Goal: Check status: Check status

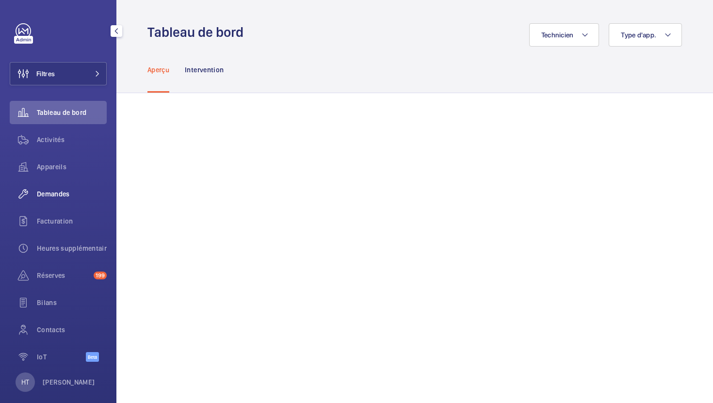
click at [53, 204] on div "Demandes" at bounding box center [58, 193] width 97 height 23
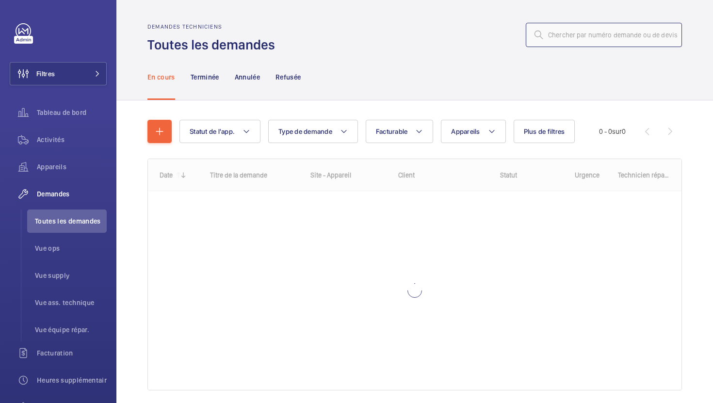
click at [614, 36] on input "text" at bounding box center [604, 35] width 156 height 24
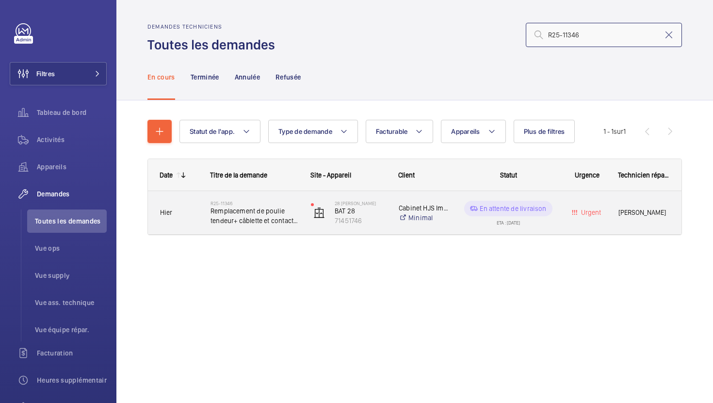
type input "R25-11346"
click at [326, 228] on div "28 [PERSON_NAME] BAT 28 71451746" at bounding box center [342, 213] width 87 height 40
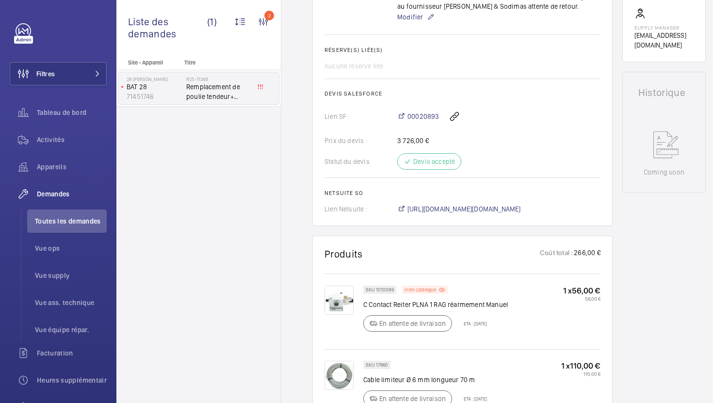
scroll to position [551, 0]
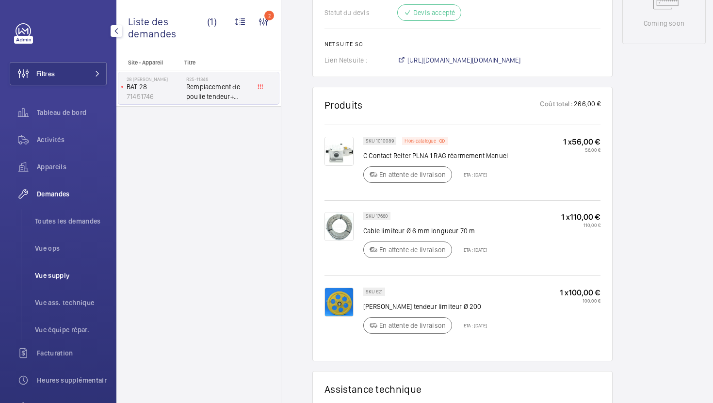
click at [67, 281] on li "Vue supply" at bounding box center [67, 275] width 80 height 23
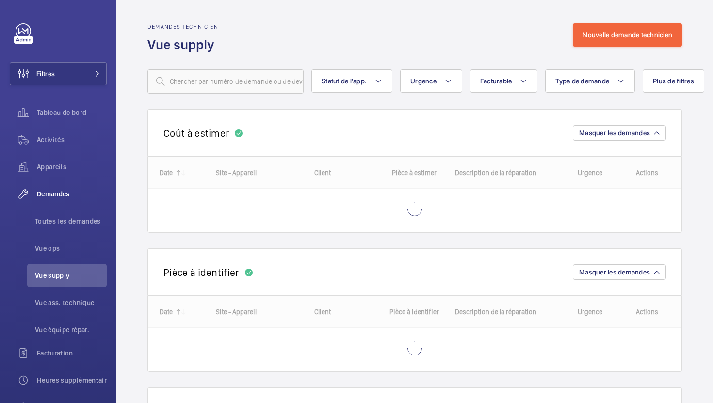
click at [241, 87] on input "text" at bounding box center [225, 81] width 156 height 24
click at [84, 228] on li "Toutes les demandes" at bounding box center [67, 221] width 80 height 23
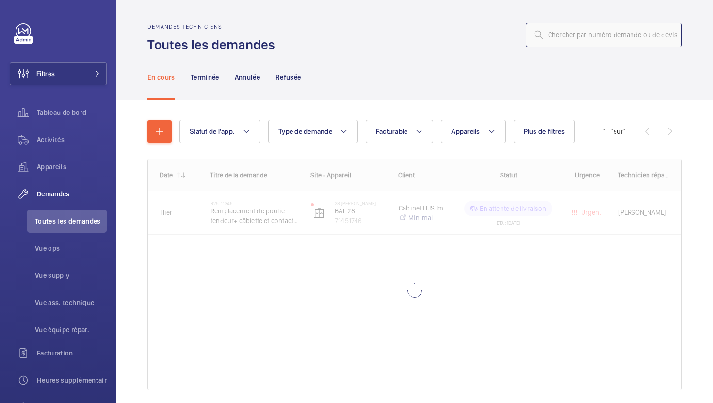
click at [621, 33] on input "text" at bounding box center [604, 35] width 156 height 24
paste input "R25-09016"
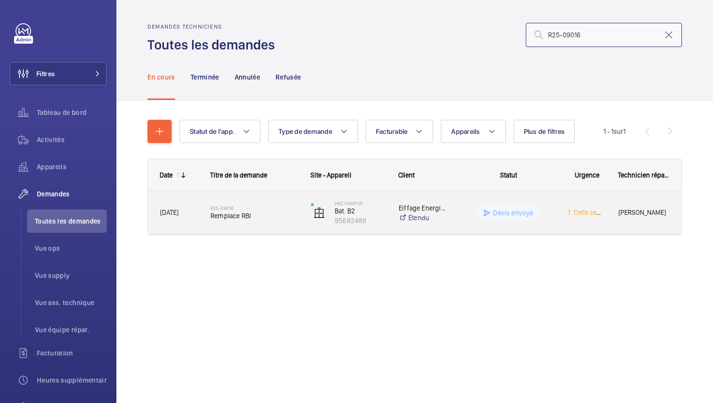
type input "R25-09016"
click at [267, 223] on div "R25-09016 Remplace RBI" at bounding box center [255, 213] width 88 height 28
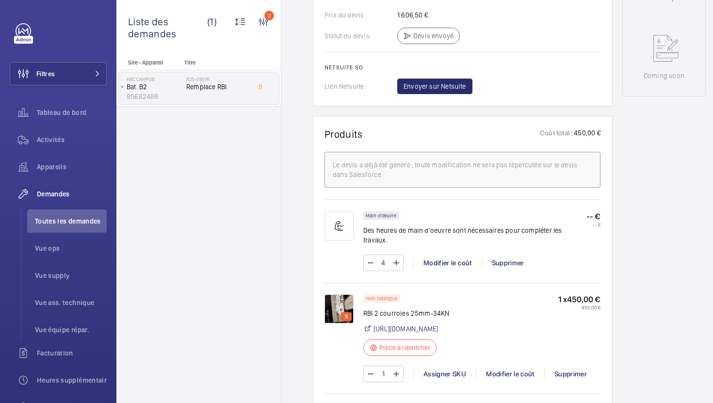
scroll to position [493, 0]
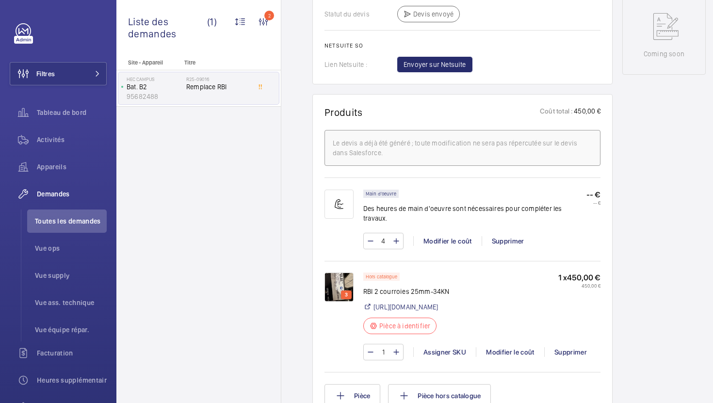
click at [333, 274] on img at bounding box center [339, 287] width 29 height 29
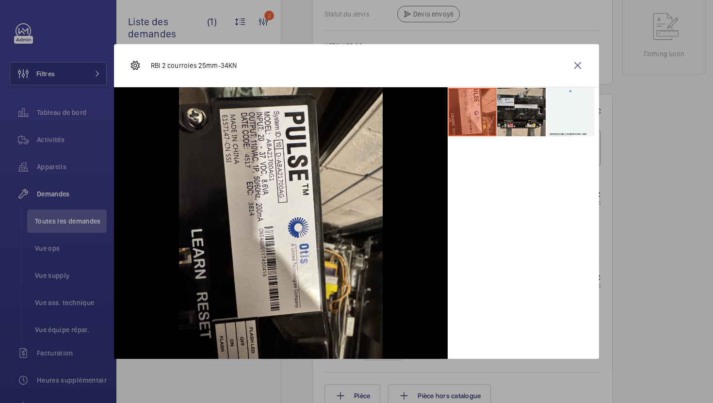
click at [511, 125] on li at bounding box center [521, 112] width 49 height 49
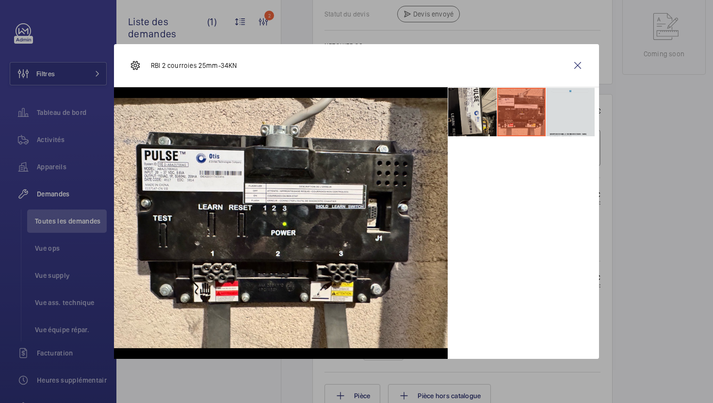
click at [557, 114] on li at bounding box center [570, 112] width 49 height 49
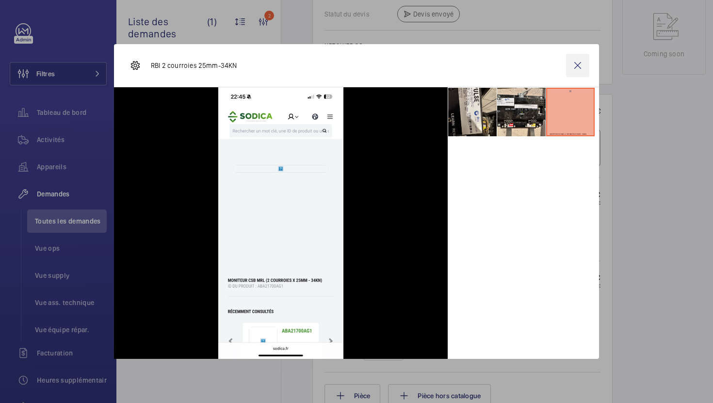
click at [577, 65] on wm-front-icon-button at bounding box center [577, 65] width 23 height 23
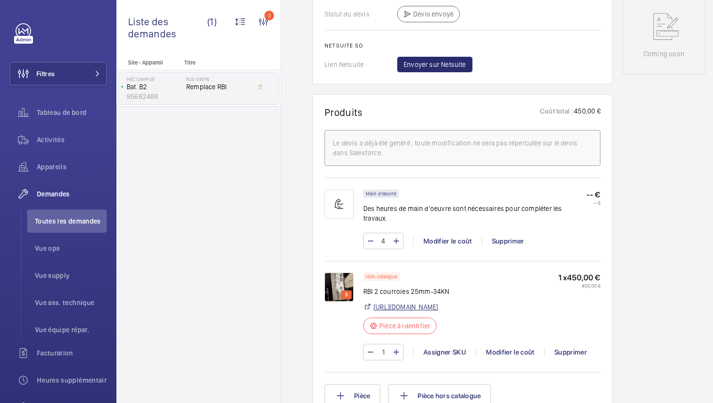
click at [421, 310] on link "[URL][DOMAIN_NAME]" at bounding box center [406, 307] width 65 height 10
